Goal: Task Accomplishment & Management: Use online tool/utility

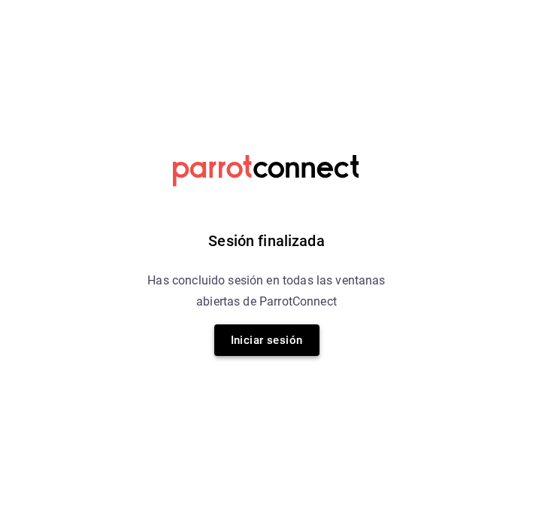
click at [237, 332] on button "Iniciar sesión" at bounding box center [266, 340] width 105 height 32
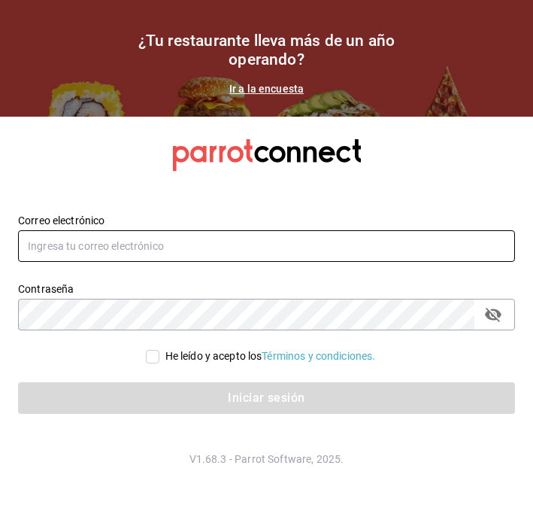
type input "alberto.puig@grupocosteno.com"
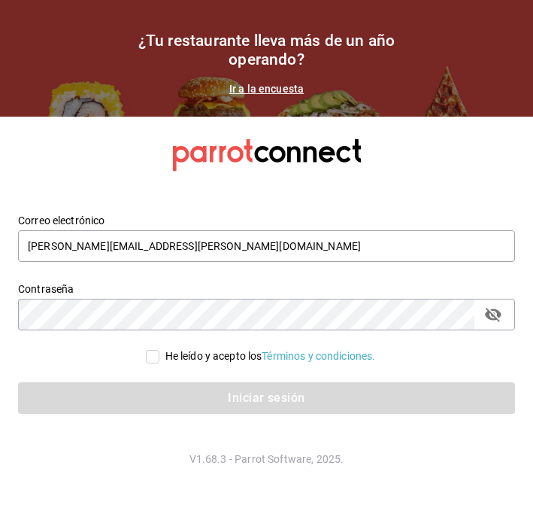
click at [146, 351] on input "He leído y acepto los Términos y condiciones." at bounding box center [153, 357] width 14 height 14
checkbox input "true"
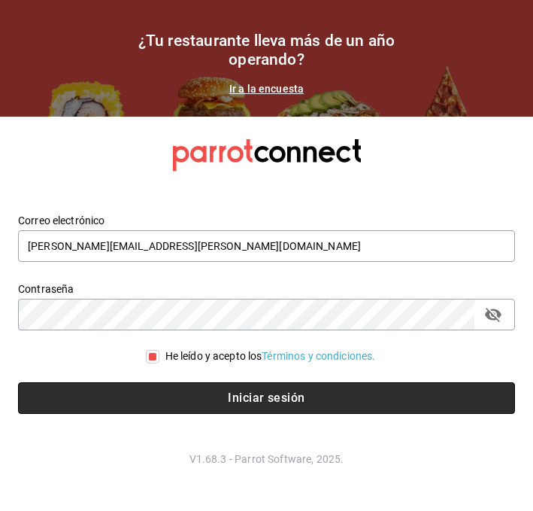
click at [153, 394] on button "Iniciar sesión" at bounding box center [266, 398] width 497 height 32
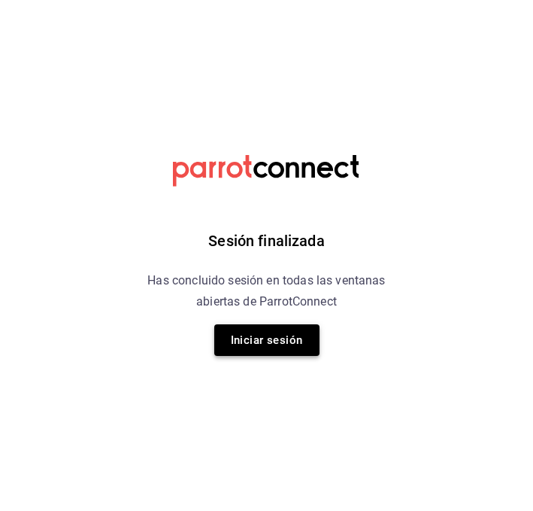
click at [233, 336] on button "Iniciar sesión" at bounding box center [266, 340] width 105 height 32
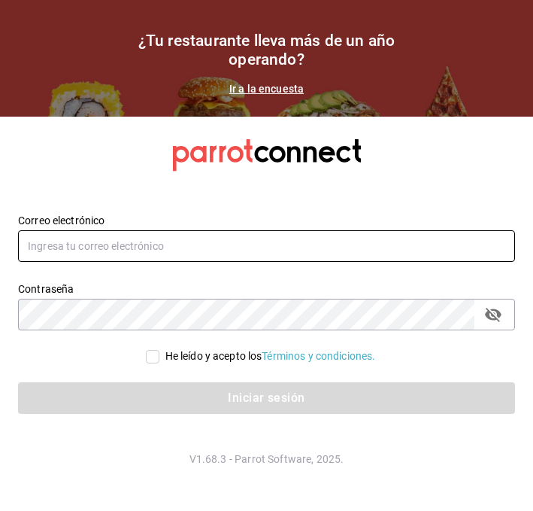
type input "alberto.puig@grupocosteno.com"
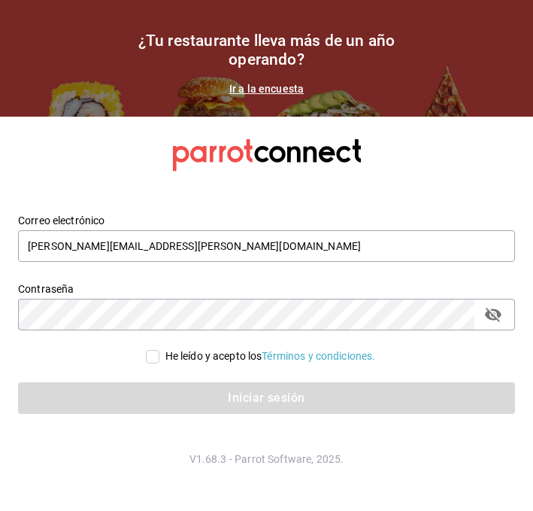
click at [210, 347] on div "He leído y acepto los Términos y condiciones." at bounding box center [257, 347] width 515 height 34
click at [202, 357] on div "He leído y acepto los Términos y condiciones." at bounding box center [271, 356] width 211 height 16
click at [160, 357] on input "He leído y acepto los Términos y condiciones." at bounding box center [153, 357] width 14 height 14
checkbox input "true"
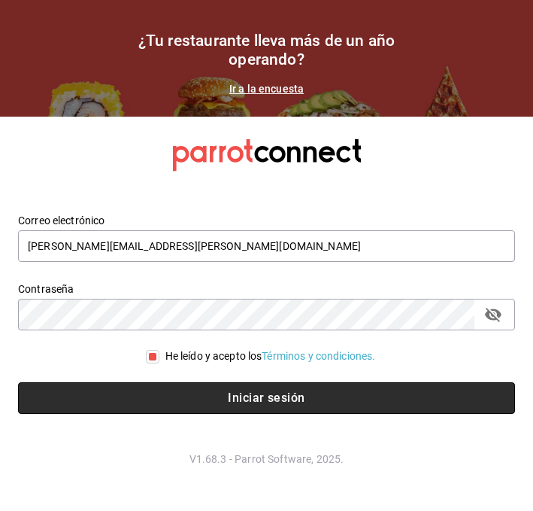
click at [190, 395] on button "Iniciar sesión" at bounding box center [266, 398] width 497 height 32
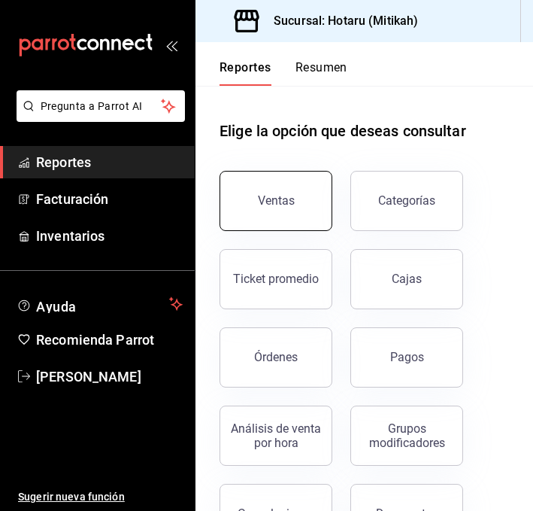
click at [285, 211] on button "Ventas" at bounding box center [276, 201] width 113 height 60
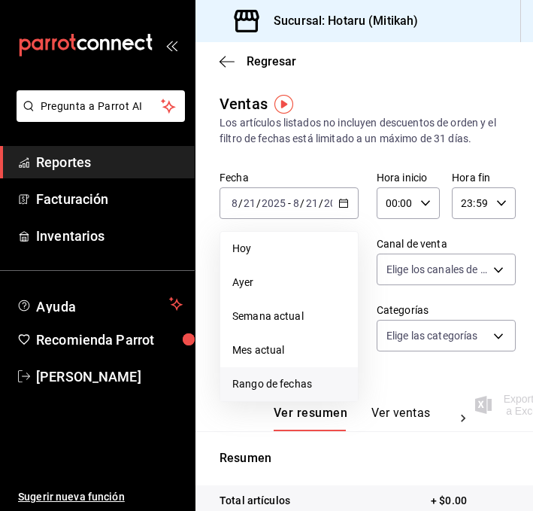
click at [294, 375] on li "Rango de fechas" at bounding box center [289, 384] width 138 height 34
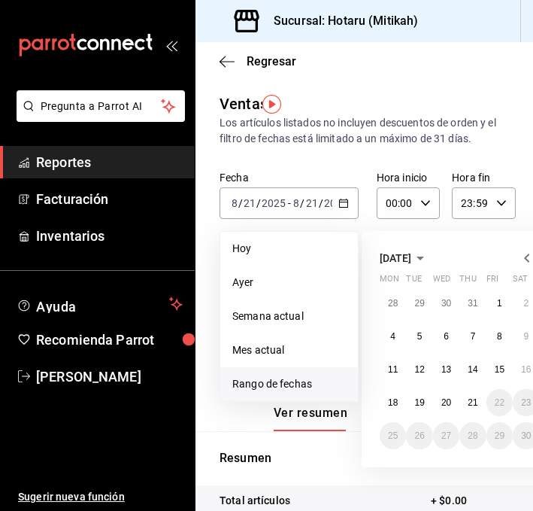
scroll to position [0, 42]
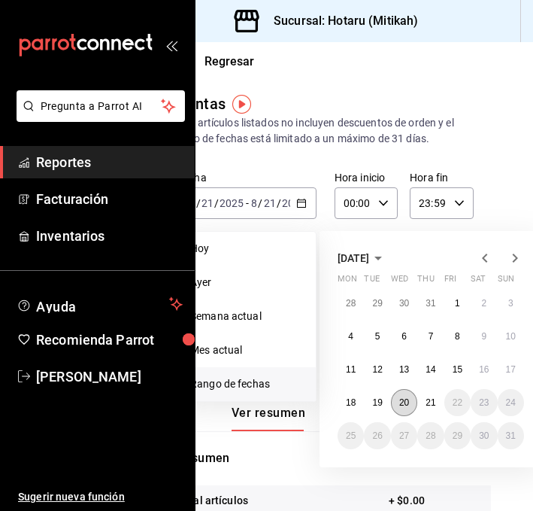
click at [409, 403] on abbr "20" at bounding box center [405, 402] width 10 height 11
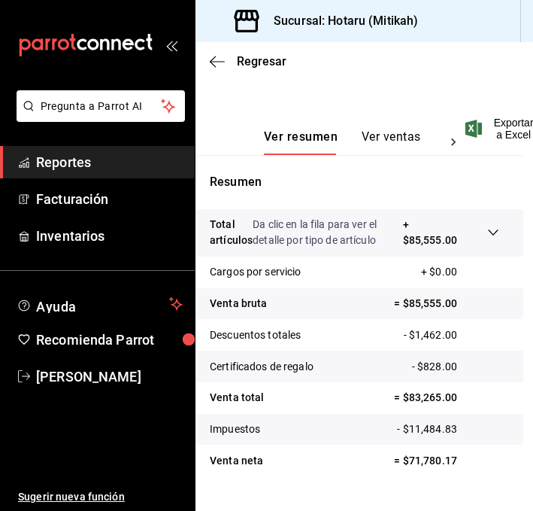
scroll to position [279, 10]
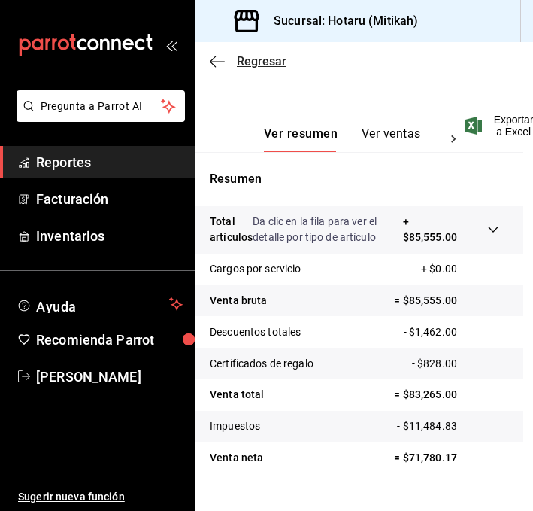
click at [214, 66] on icon "button" at bounding box center [217, 62] width 15 height 14
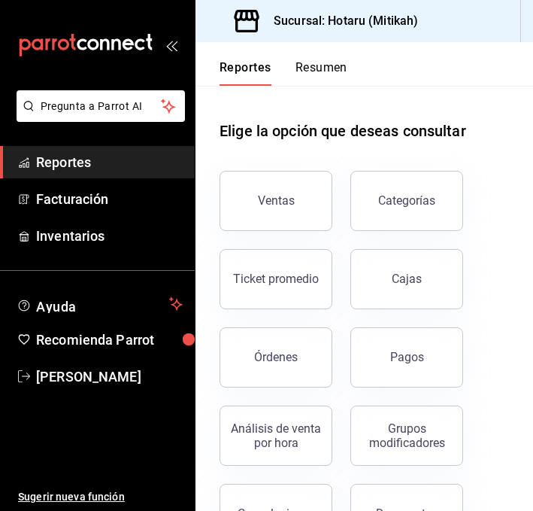
click at [327, 68] on button "Resumen" at bounding box center [322, 73] width 52 height 26
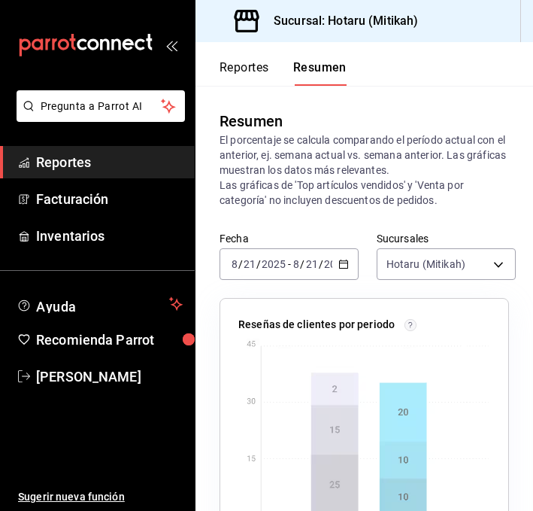
click at [350, 260] on div "2025-08-21 8 / 21 / 2025 - 2025-08-21 8 / 21 / 2025" at bounding box center [289, 264] width 139 height 32
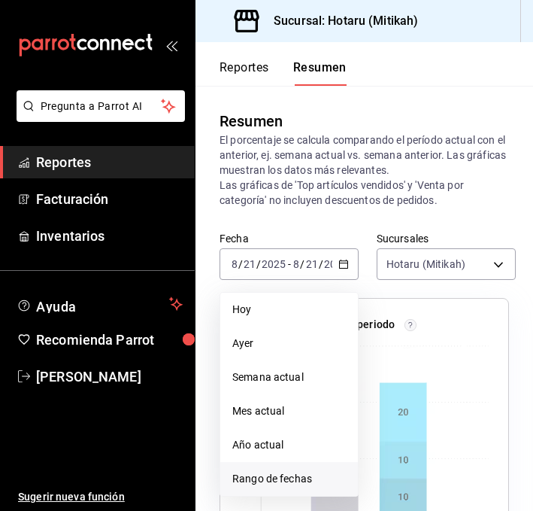
click at [272, 480] on span "Rango de fechas" at bounding box center [289, 479] width 114 height 16
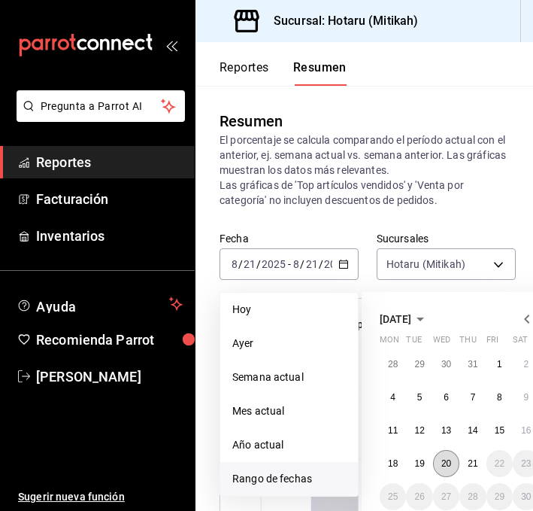
click at [448, 462] on abbr "20" at bounding box center [447, 463] width 10 height 11
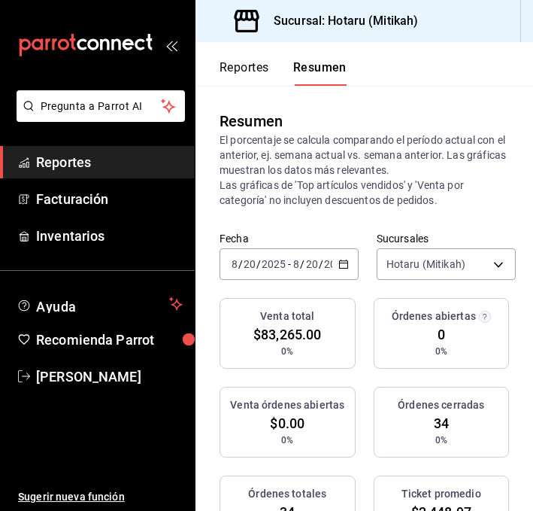
click at [254, 72] on button "Reportes" at bounding box center [245, 73] width 50 height 26
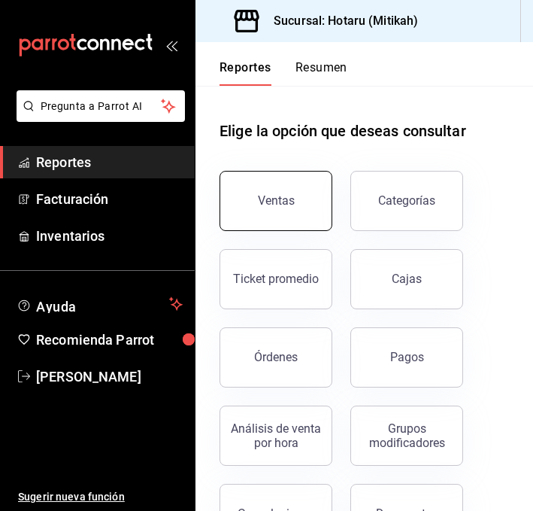
click at [293, 199] on button "Ventas" at bounding box center [276, 201] width 113 height 60
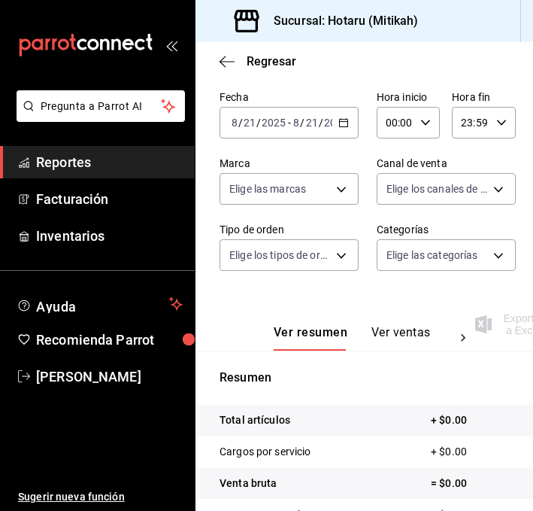
scroll to position [110, 0]
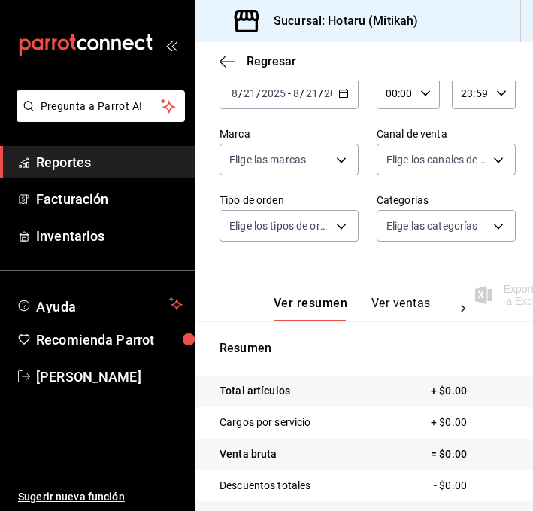
click at [400, 300] on button "Ver ventas" at bounding box center [401, 309] width 59 height 26
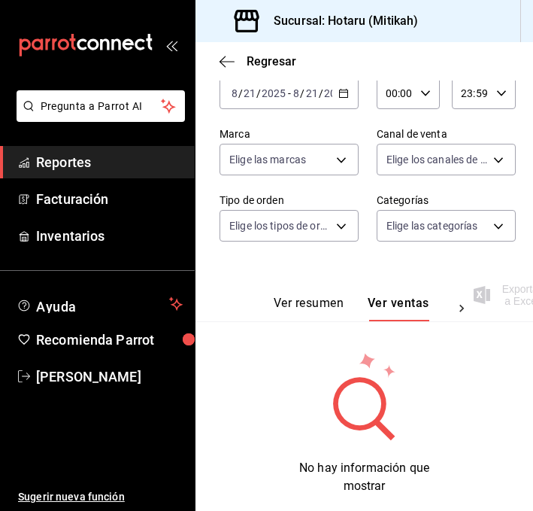
click at [343, 93] on icon "button" at bounding box center [344, 93] width 11 height 11
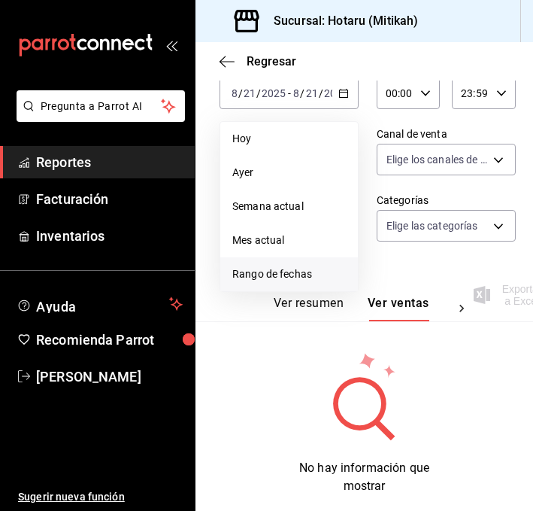
click at [264, 262] on li "Rango de fechas" at bounding box center [289, 274] width 138 height 34
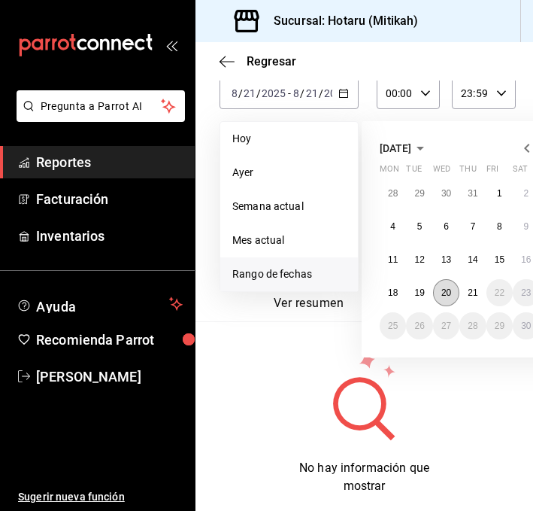
click at [445, 293] on abbr "20" at bounding box center [447, 292] width 10 height 11
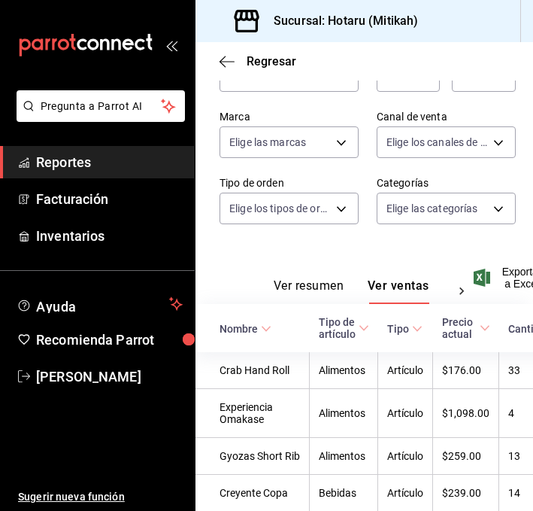
scroll to position [128, 0]
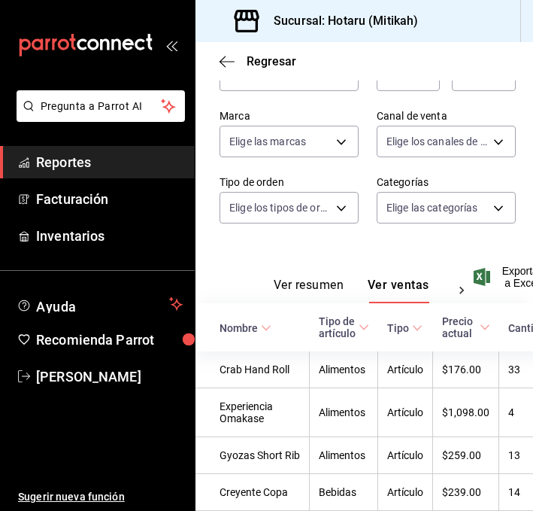
click at [257, 322] on div "Nombre" at bounding box center [239, 328] width 38 height 12
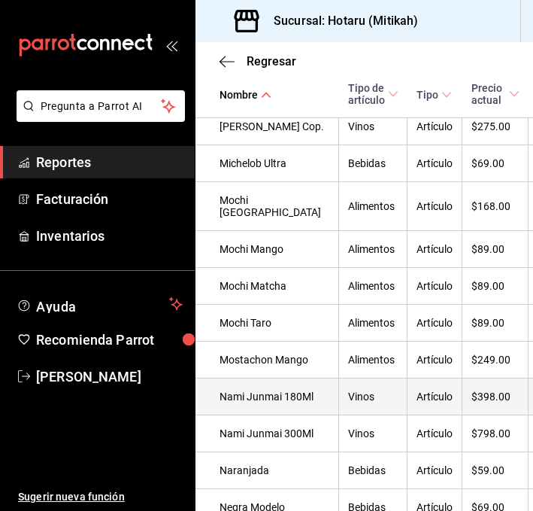
scroll to position [2088, 0]
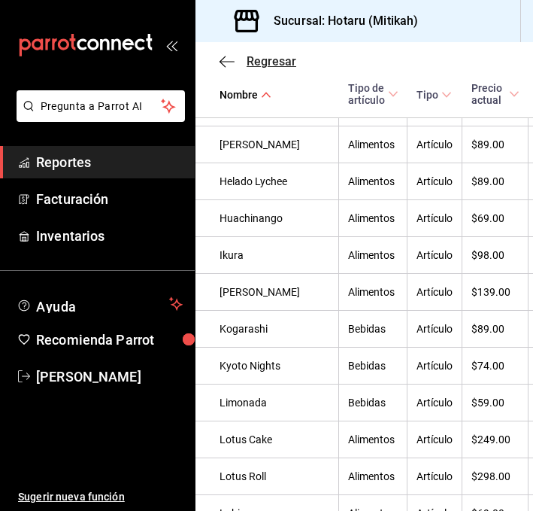
click at [225, 61] on icon "button" at bounding box center [227, 61] width 15 height 1
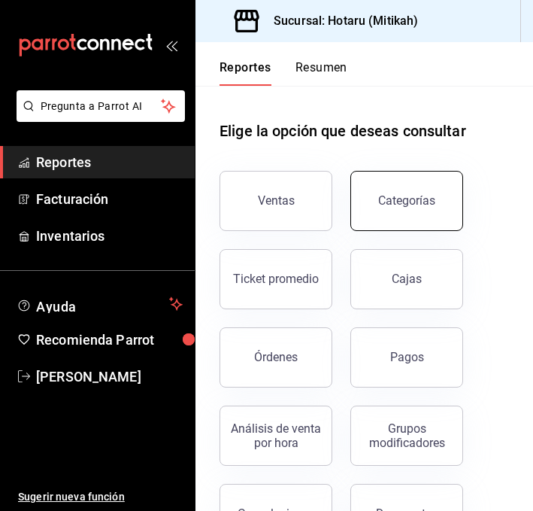
click at [383, 199] on div "Categorías" at bounding box center [406, 200] width 57 height 14
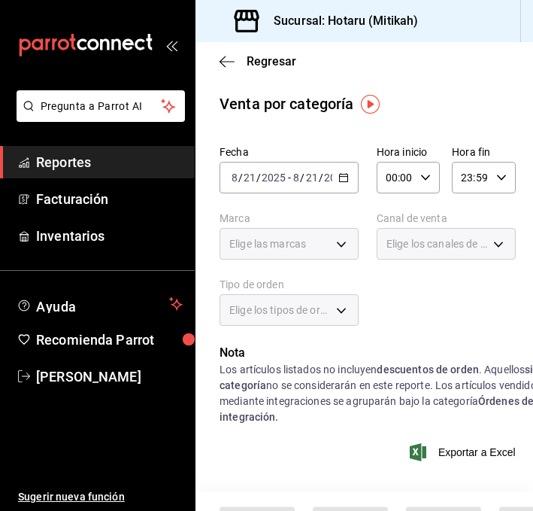
click at [347, 177] on icon "button" at bounding box center [344, 177] width 11 height 11
